Goal: Transaction & Acquisition: Book appointment/travel/reservation

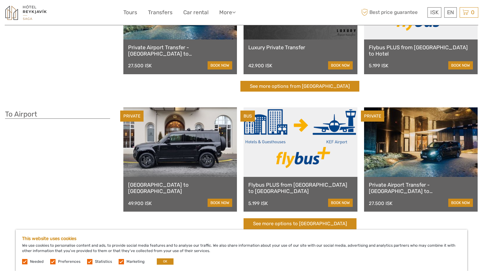
scroll to position [24, 0]
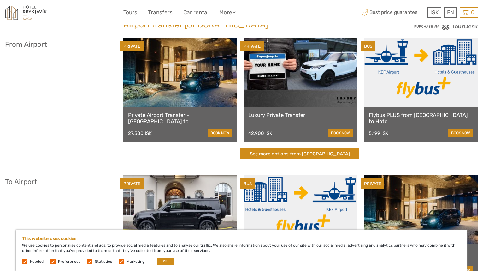
click at [388, 117] on link "Flybus PLUS from [GEOGRAPHIC_DATA] to Hotel" at bounding box center [421, 118] width 104 height 13
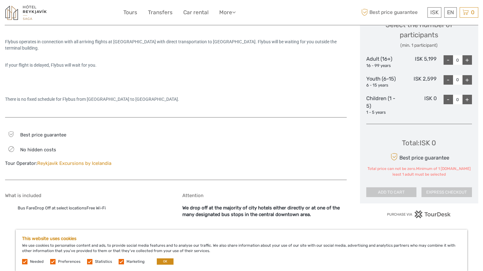
scroll to position [281, 0]
click at [337, 138] on div at bounding box center [264, 151] width 164 height 43
click at [468, 60] on div "+" at bounding box center [467, 59] width 9 height 9
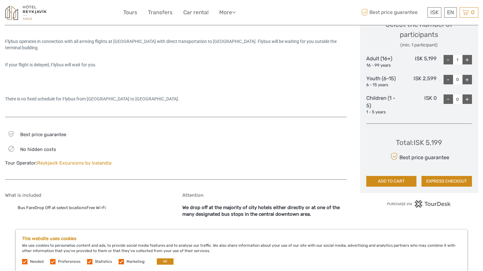
click at [468, 60] on div "+" at bounding box center [467, 59] width 9 height 9
type input "2"
click at [467, 80] on div "+" at bounding box center [467, 79] width 9 height 9
type input "1"
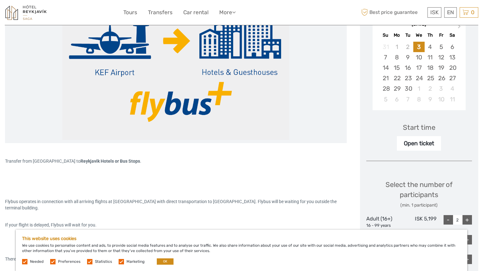
scroll to position [64, 0]
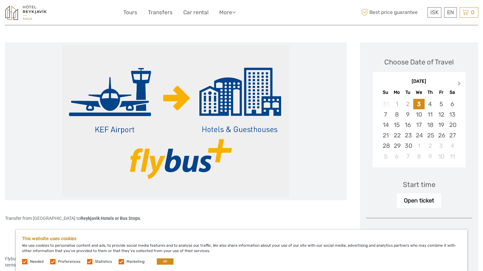
click at [460, 83] on span "Next Month" at bounding box center [460, 84] width 0 height 9
click at [432, 134] on div "23" at bounding box center [430, 135] width 11 height 10
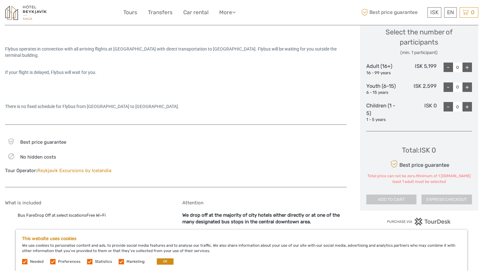
scroll to position [308, 0]
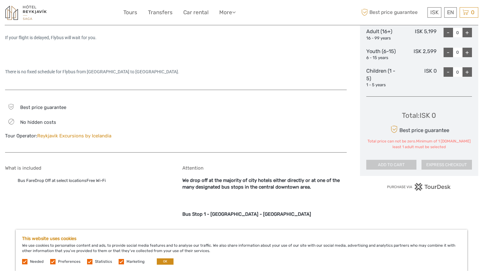
click at [467, 32] on div "+" at bounding box center [467, 32] width 9 height 9
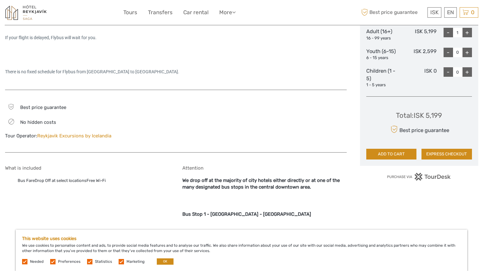
click at [467, 32] on div "+" at bounding box center [467, 32] width 9 height 9
type input "2"
click at [467, 47] on div "Select the number of participants (min. 1 participant) Adult (16+) 16 - 99 year…" at bounding box center [419, 37] width 106 height 107
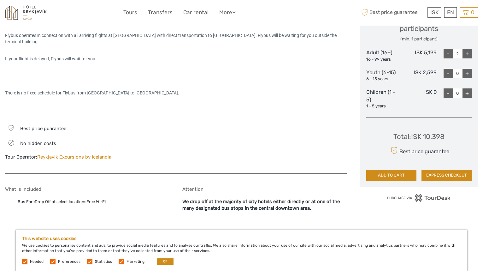
scroll to position [283, 0]
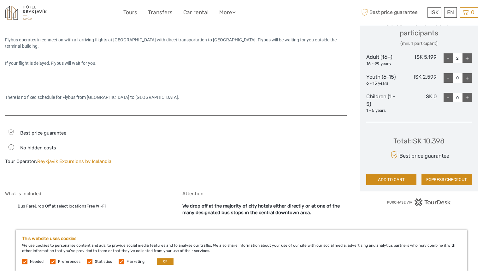
click at [387, 180] on button "ADD TO CART" at bounding box center [391, 179] width 51 height 11
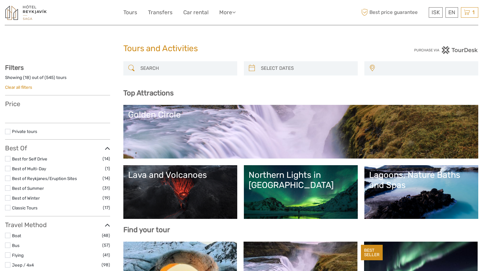
select select
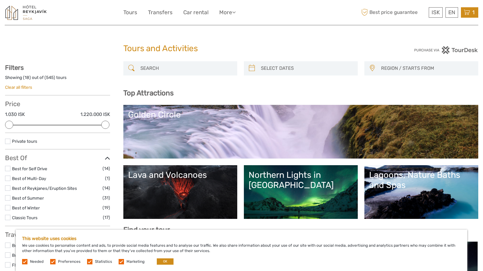
click at [470, 15] on icon at bounding box center [467, 13] width 6 height 8
